Goal: Find specific page/section: Find specific page/section

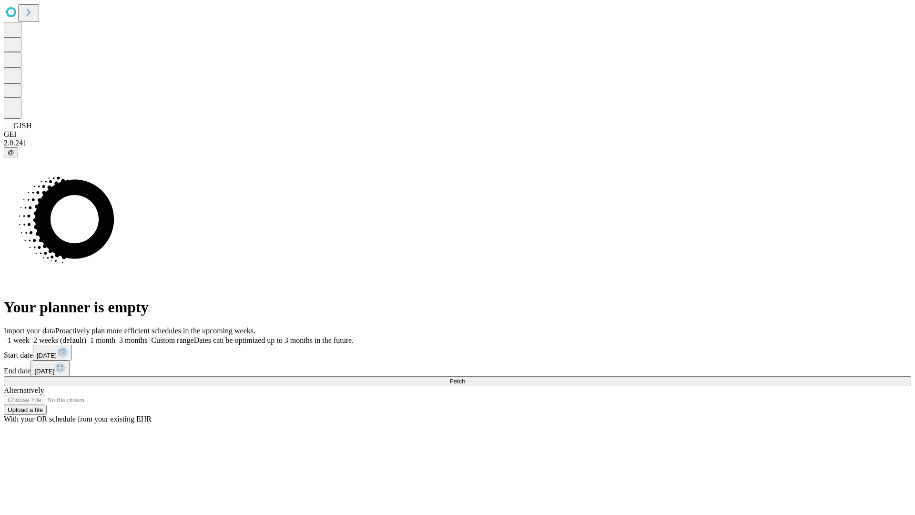
click at [465, 377] on span "Fetch" at bounding box center [457, 380] width 16 height 7
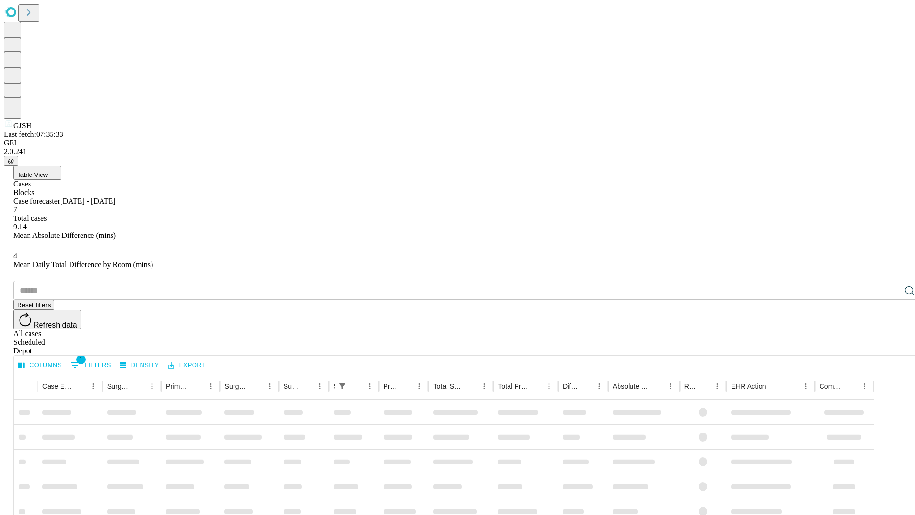
click at [48, 171] on span "Table View" at bounding box center [32, 174] width 31 height 7
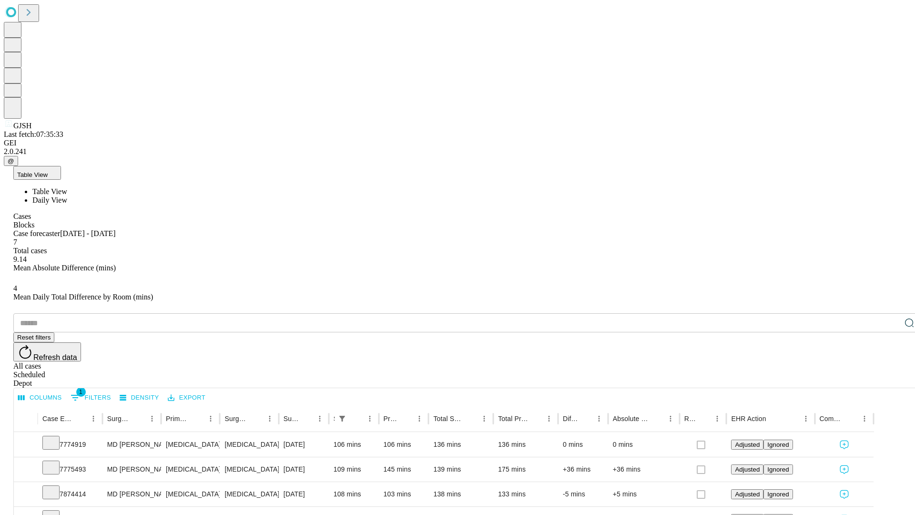
click at [67, 196] on span "Daily View" at bounding box center [49, 200] width 35 height 8
